Goal: Find specific page/section: Find specific page/section

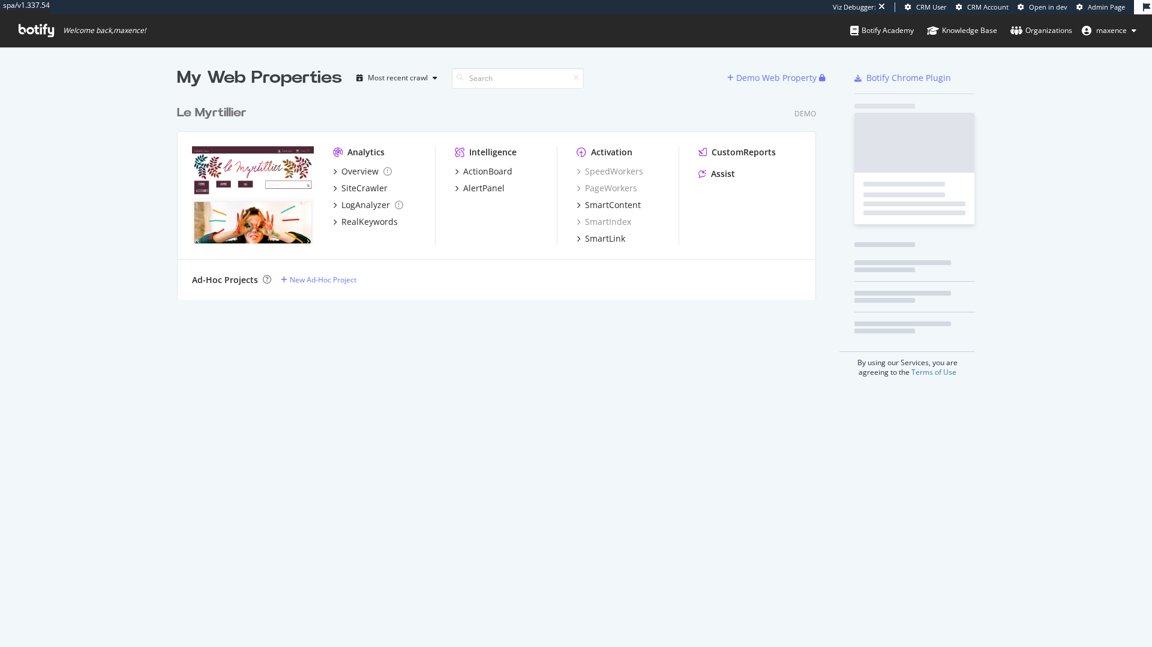
scroll to position [201, 640]
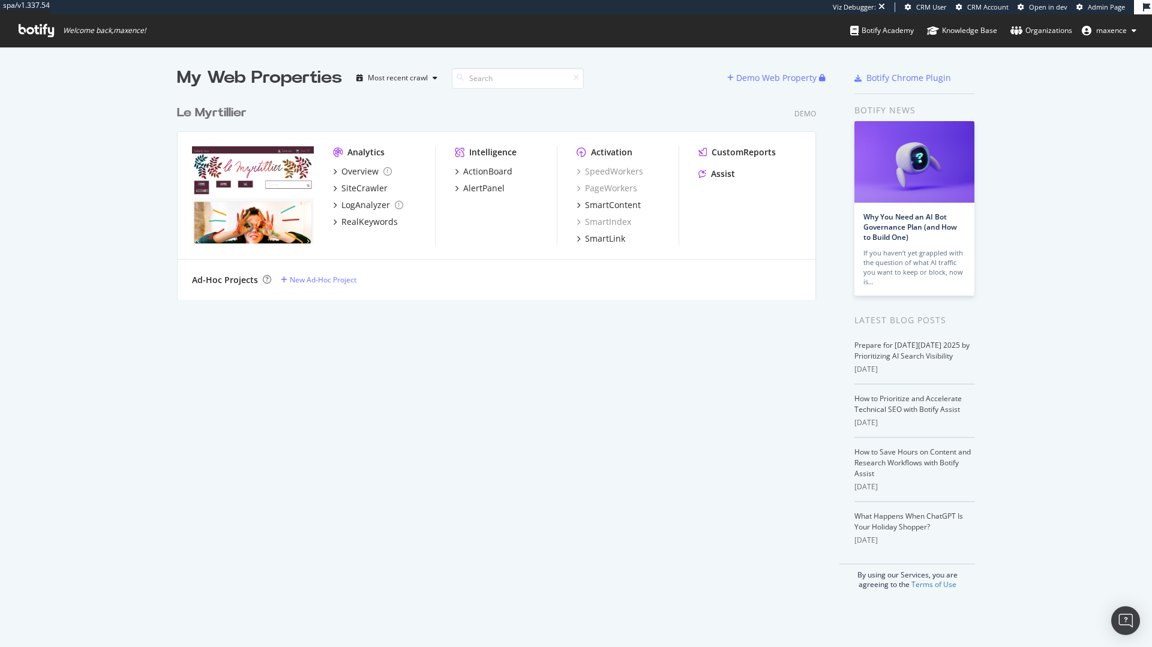
click at [213, 104] on div "Le Myrtillier" at bounding box center [212, 112] width 70 height 17
